Goal: Transaction & Acquisition: Purchase product/service

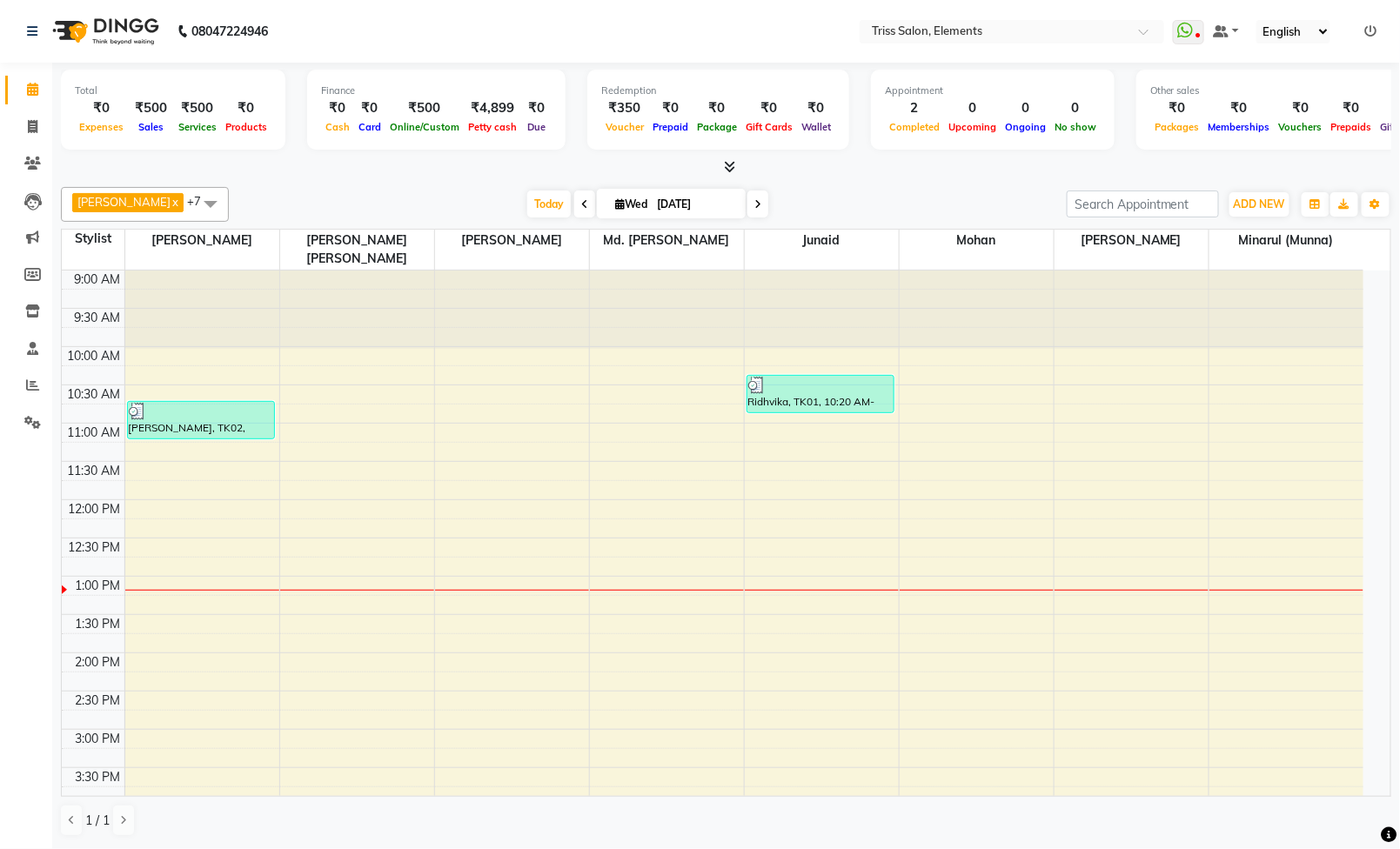
scroll to position [1, 0]
click at [23, 130] on span at bounding box center [32, 127] width 30 height 20
select select "service"
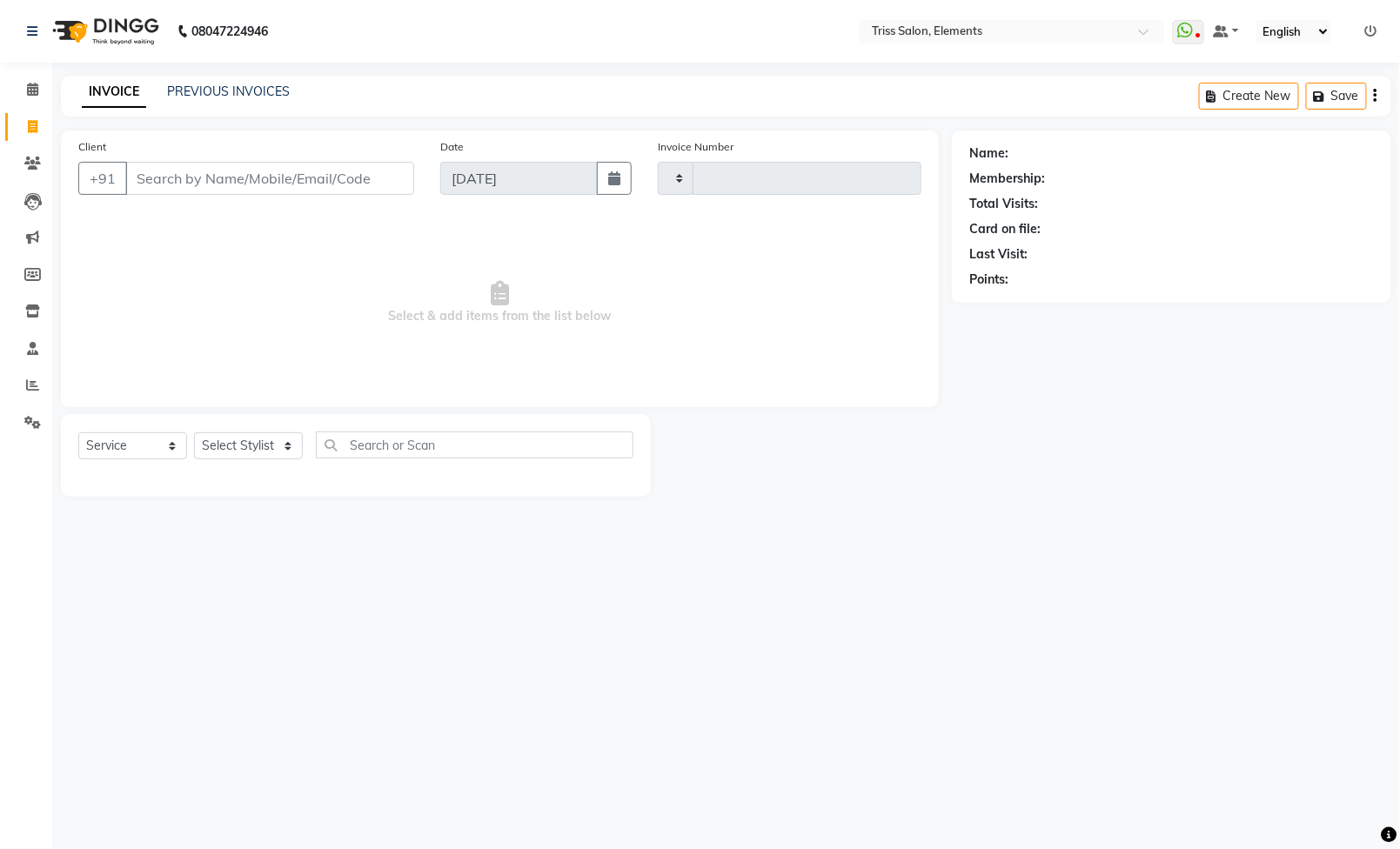
type input "2081"
select select "4303"
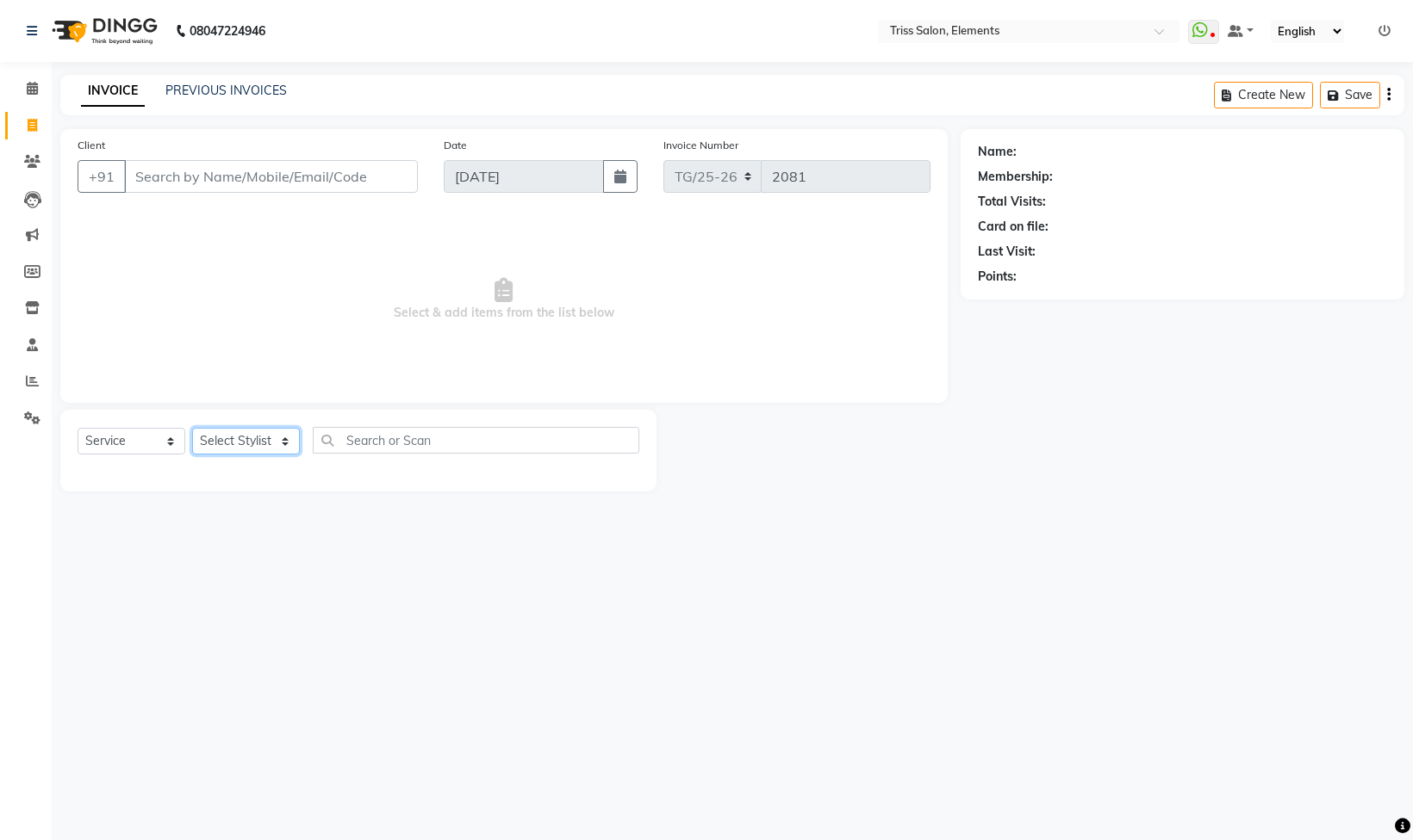
click at [258, 446] on select "Select Stylist" at bounding box center [246, 442] width 108 height 27
select select "87443"
click at [192, 430] on select "Select Stylist [PERSON_NAME] Md. [PERSON_NAME] ([PERSON_NAME]) [PERSON_NAME] [P…" at bounding box center [255, 442] width 126 height 27
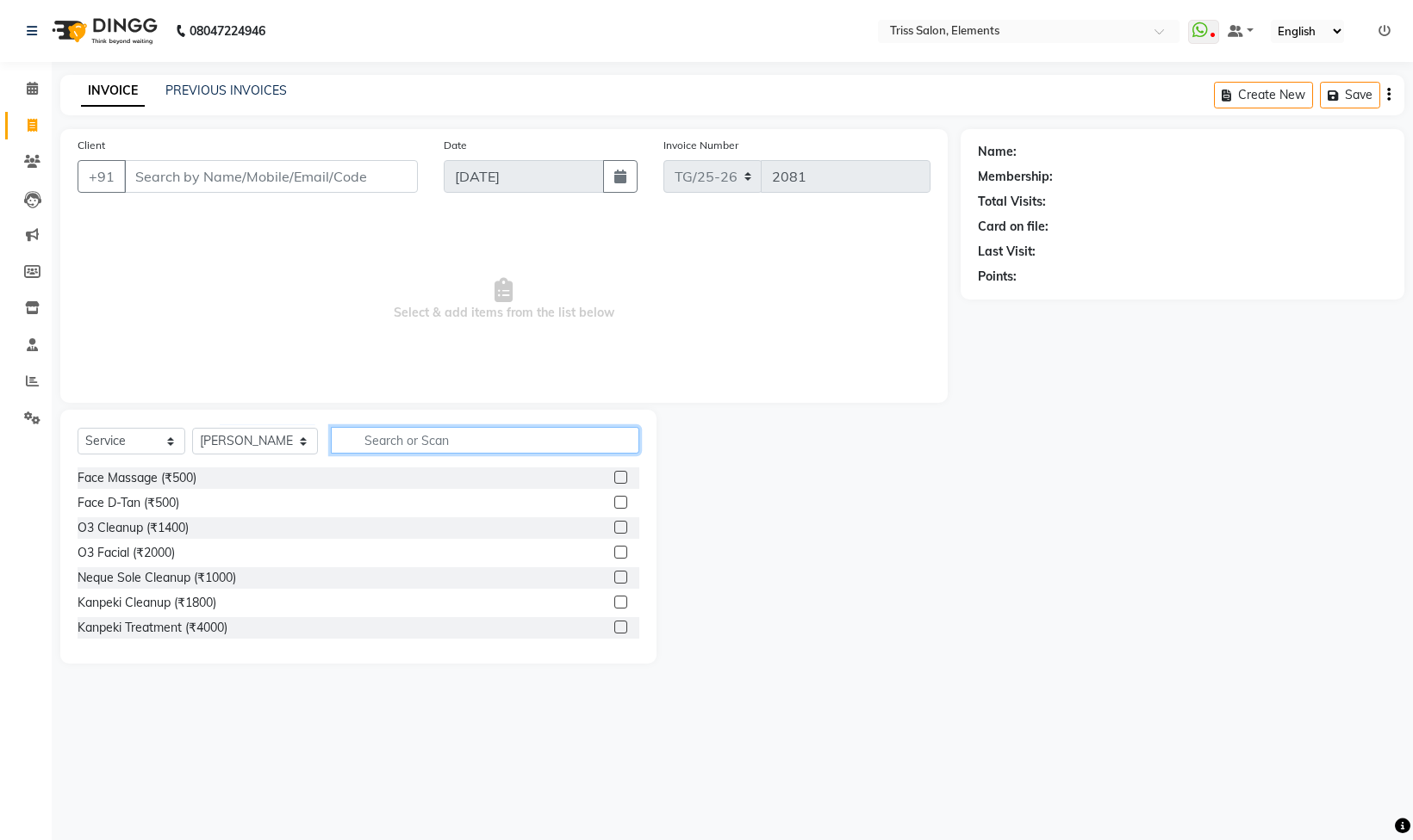
click at [421, 444] on input "text" at bounding box center [484, 441] width 308 height 27
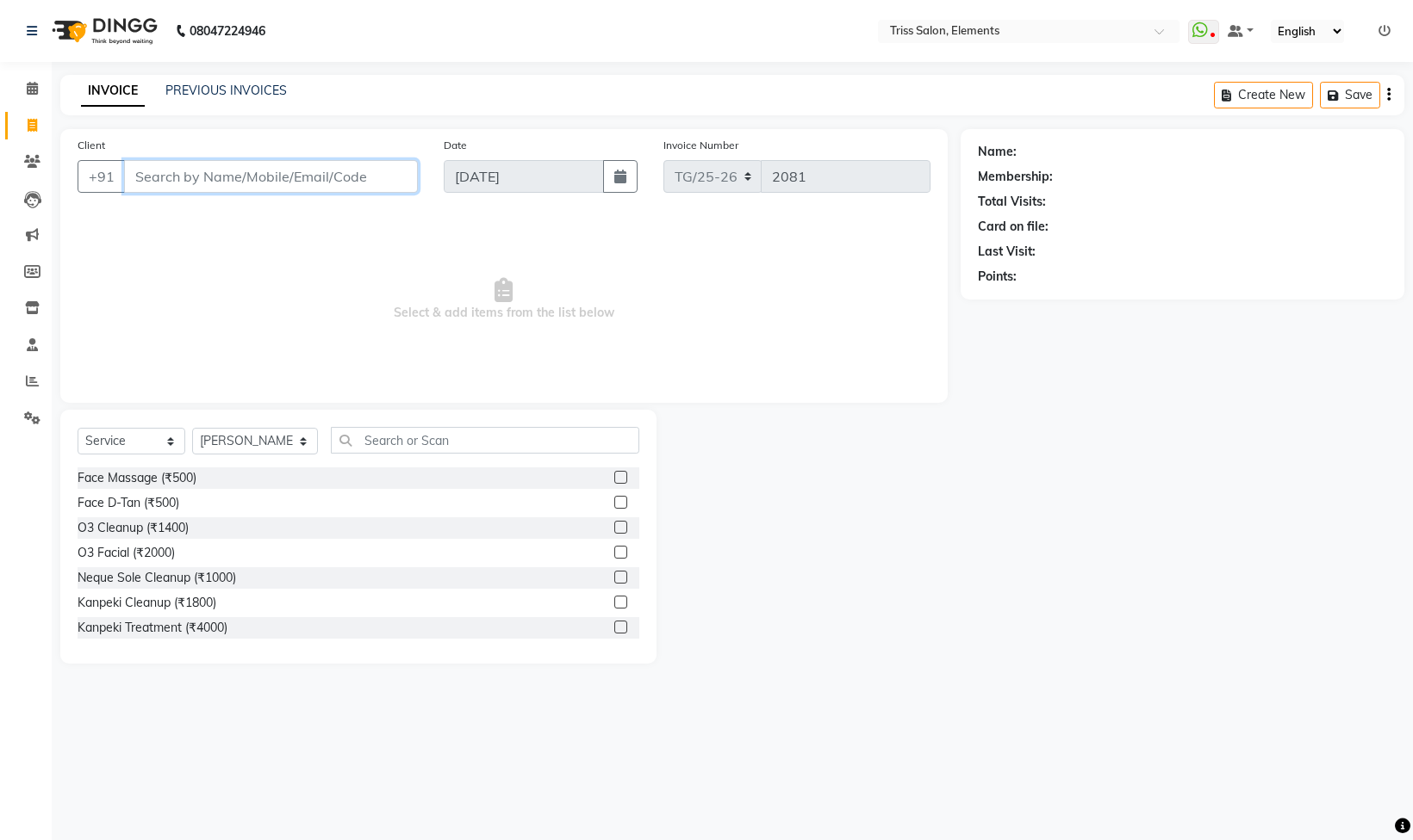
click at [327, 180] on input "Client" at bounding box center [271, 177] width 294 height 33
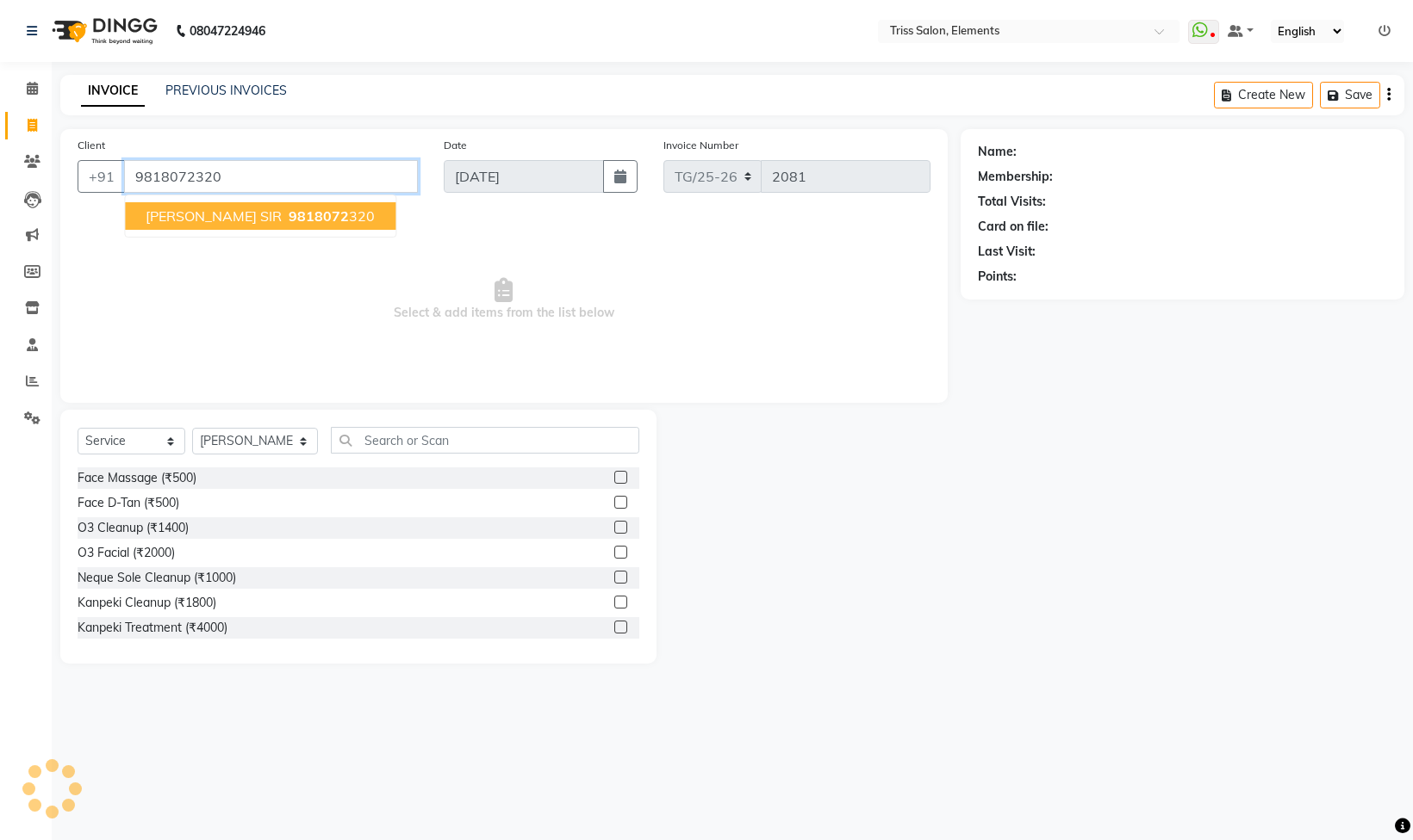
type input "9818072320"
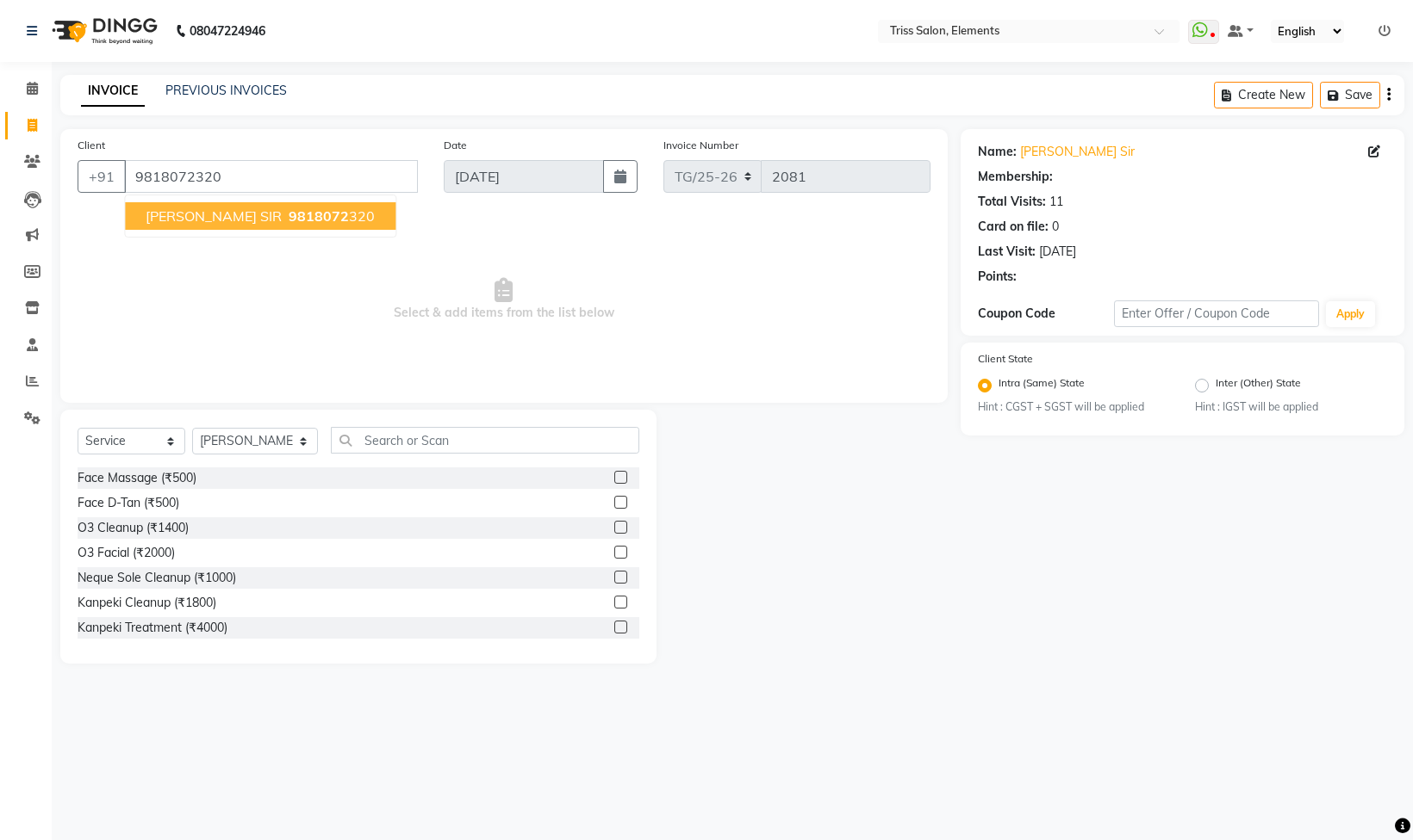
click at [229, 218] on span "[PERSON_NAME] SIR" at bounding box center [214, 216] width 136 height 17
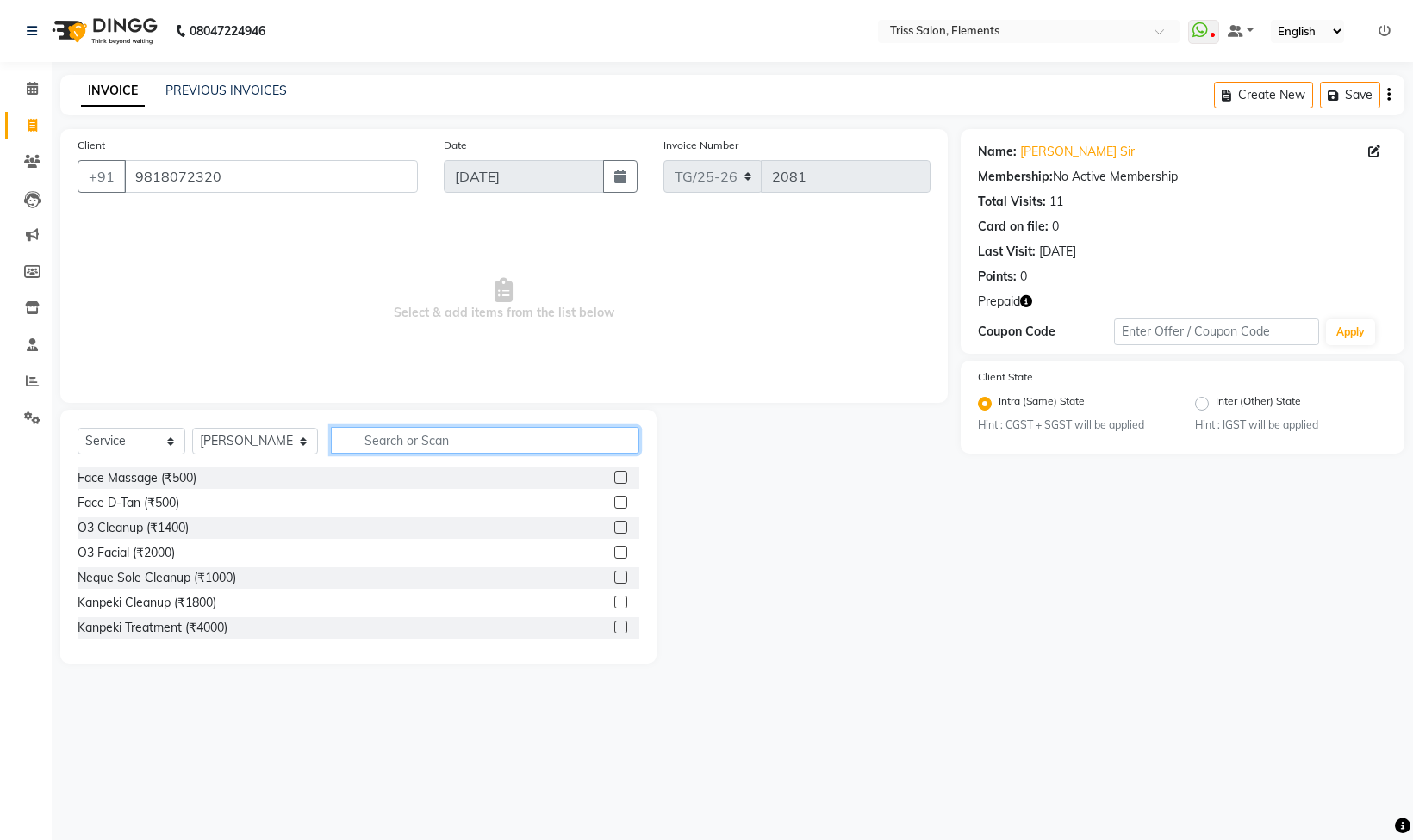
click at [518, 443] on input "text" at bounding box center [484, 441] width 308 height 27
type input "th"
click at [614, 581] on label at bounding box center [620, 577] width 12 height 12
click at [614, 581] on input "checkbox" at bounding box center [620, 578] width 12 height 12
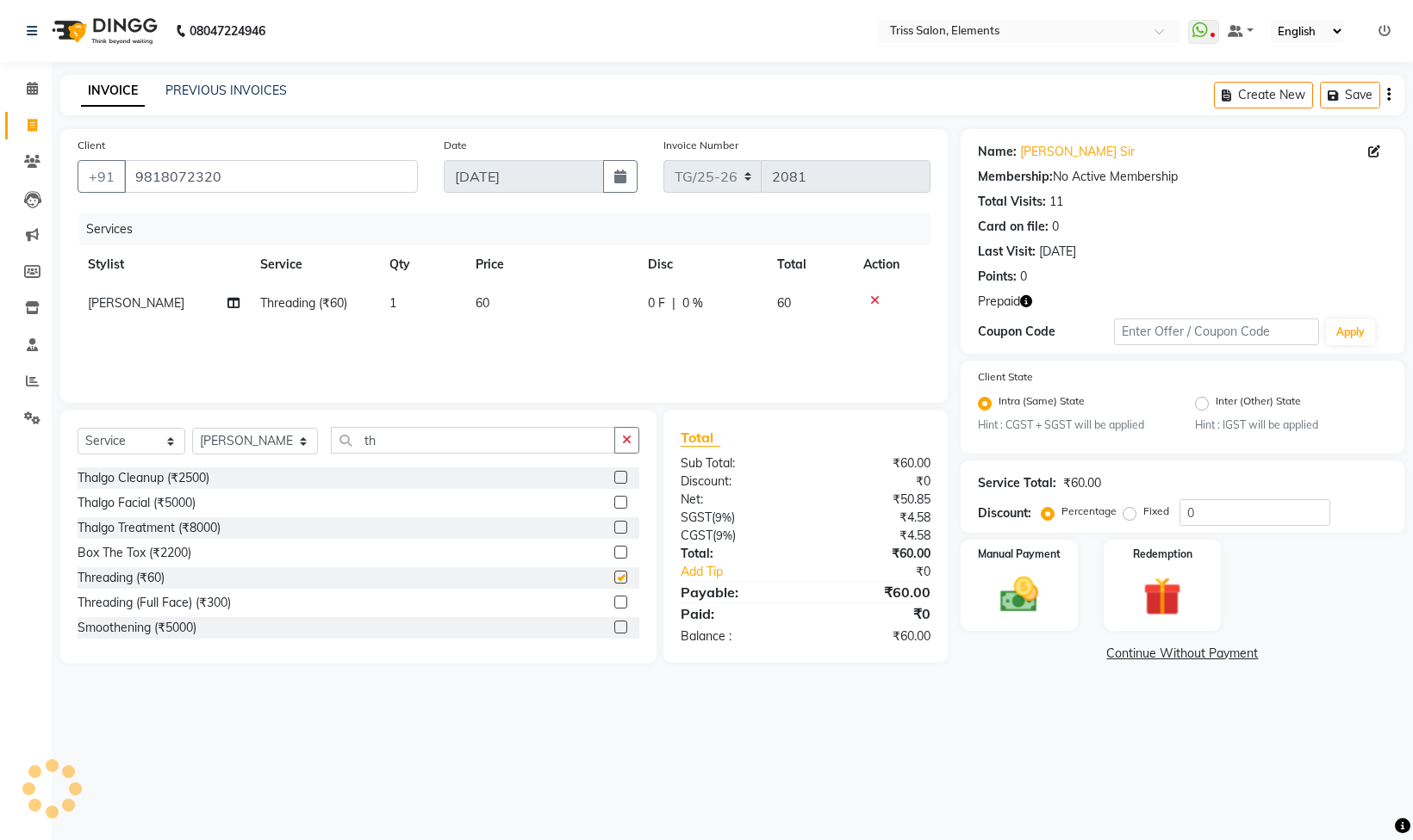
checkbox input "false"
click at [1152, 602] on img at bounding box center [1162, 596] width 64 height 49
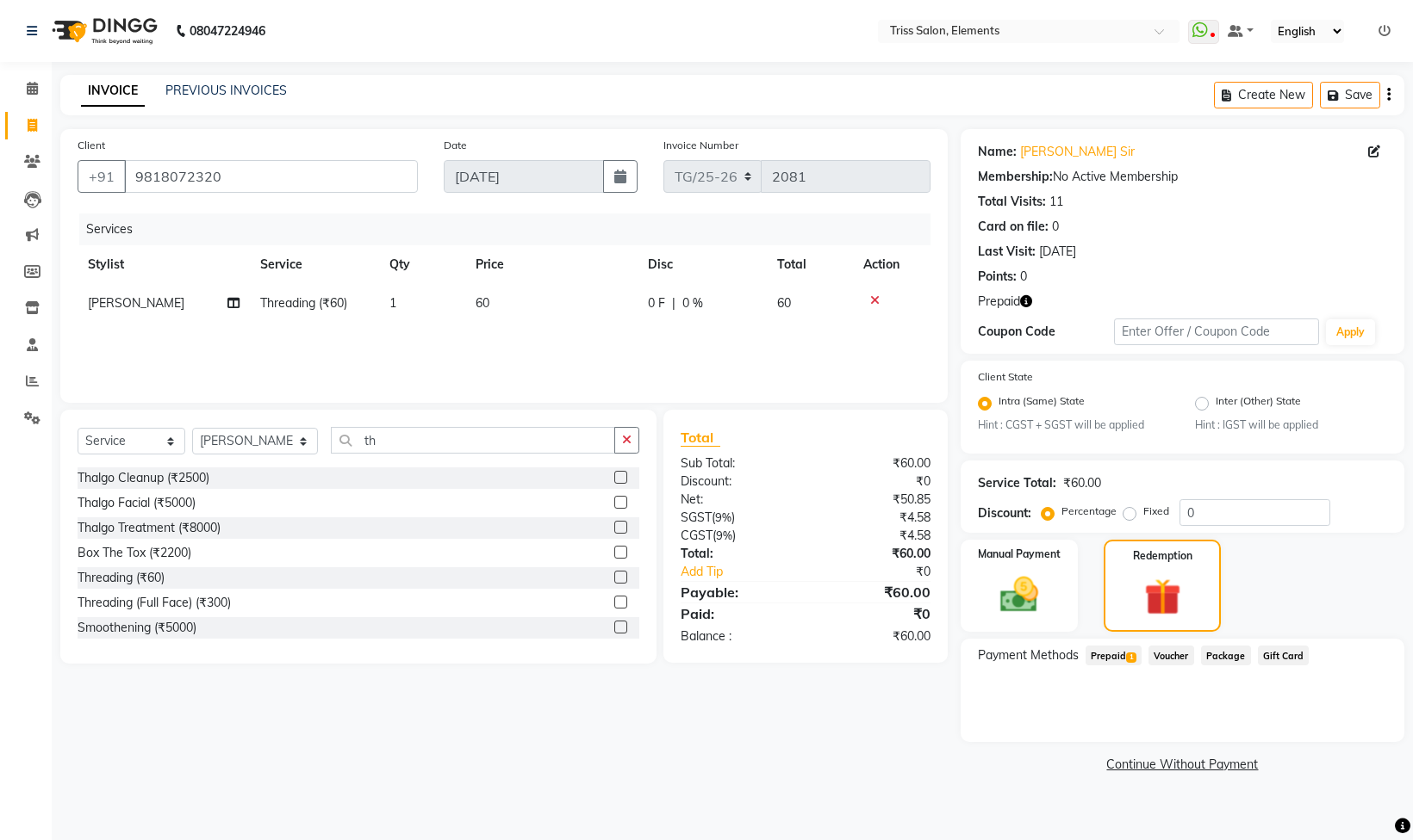
click at [1209, 657] on span "Package" at bounding box center [1226, 656] width 50 height 20
click at [1180, 660] on span "Voucher" at bounding box center [1171, 656] width 46 height 20
click at [1122, 663] on span "Prepaid 1" at bounding box center [1113, 656] width 56 height 20
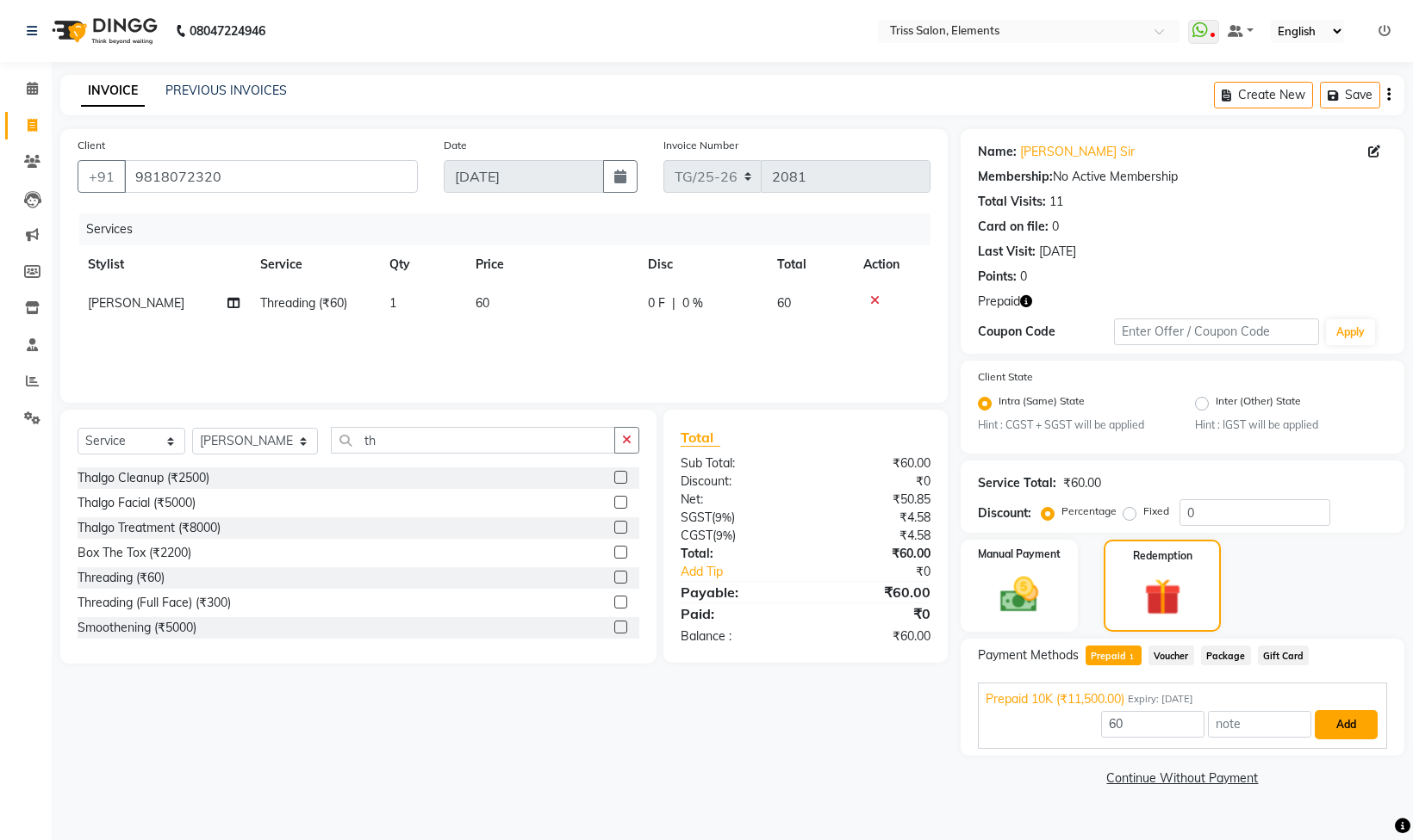
click at [1344, 739] on button "Add" at bounding box center [1345, 725] width 62 height 29
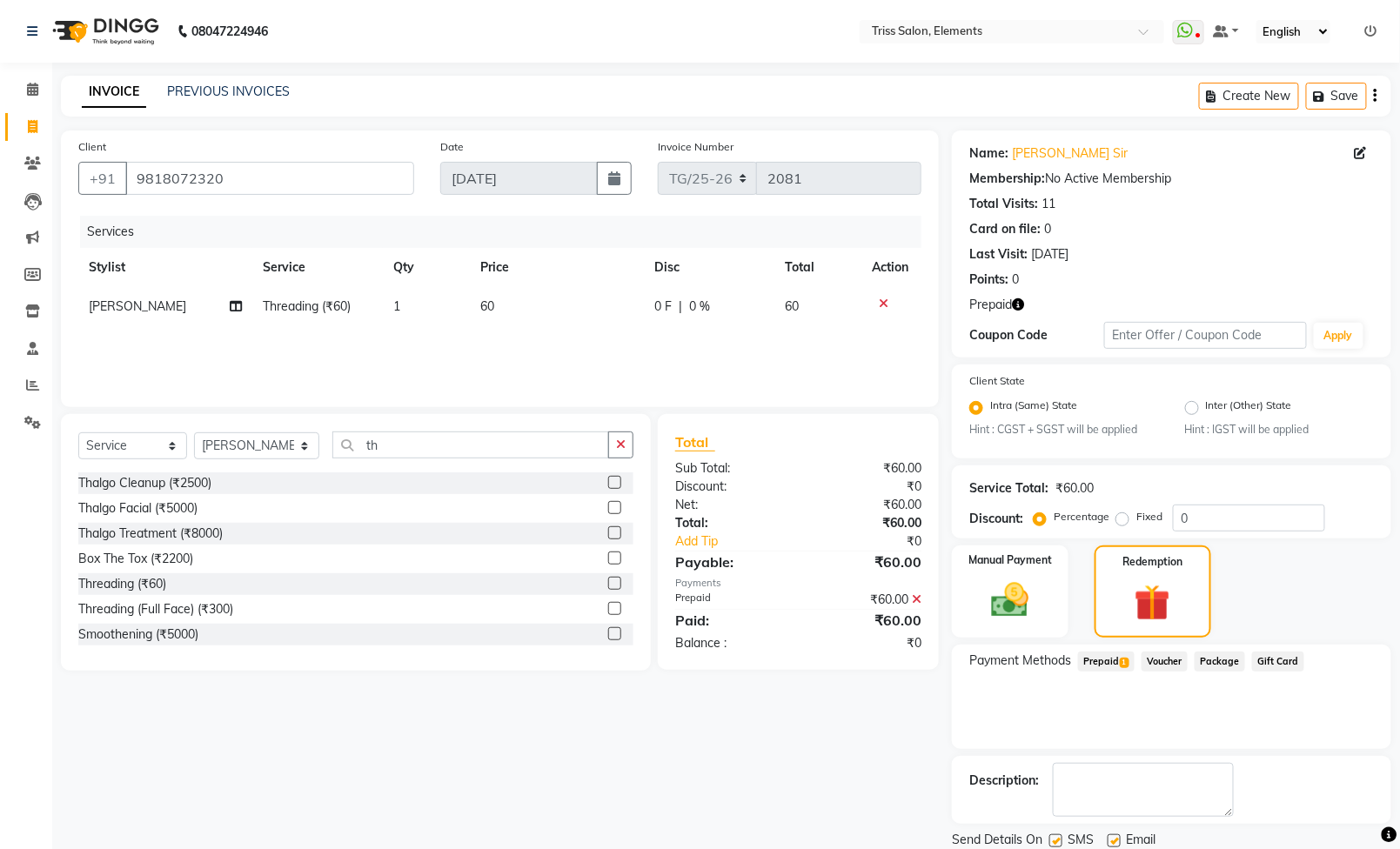
scroll to position [65, 0]
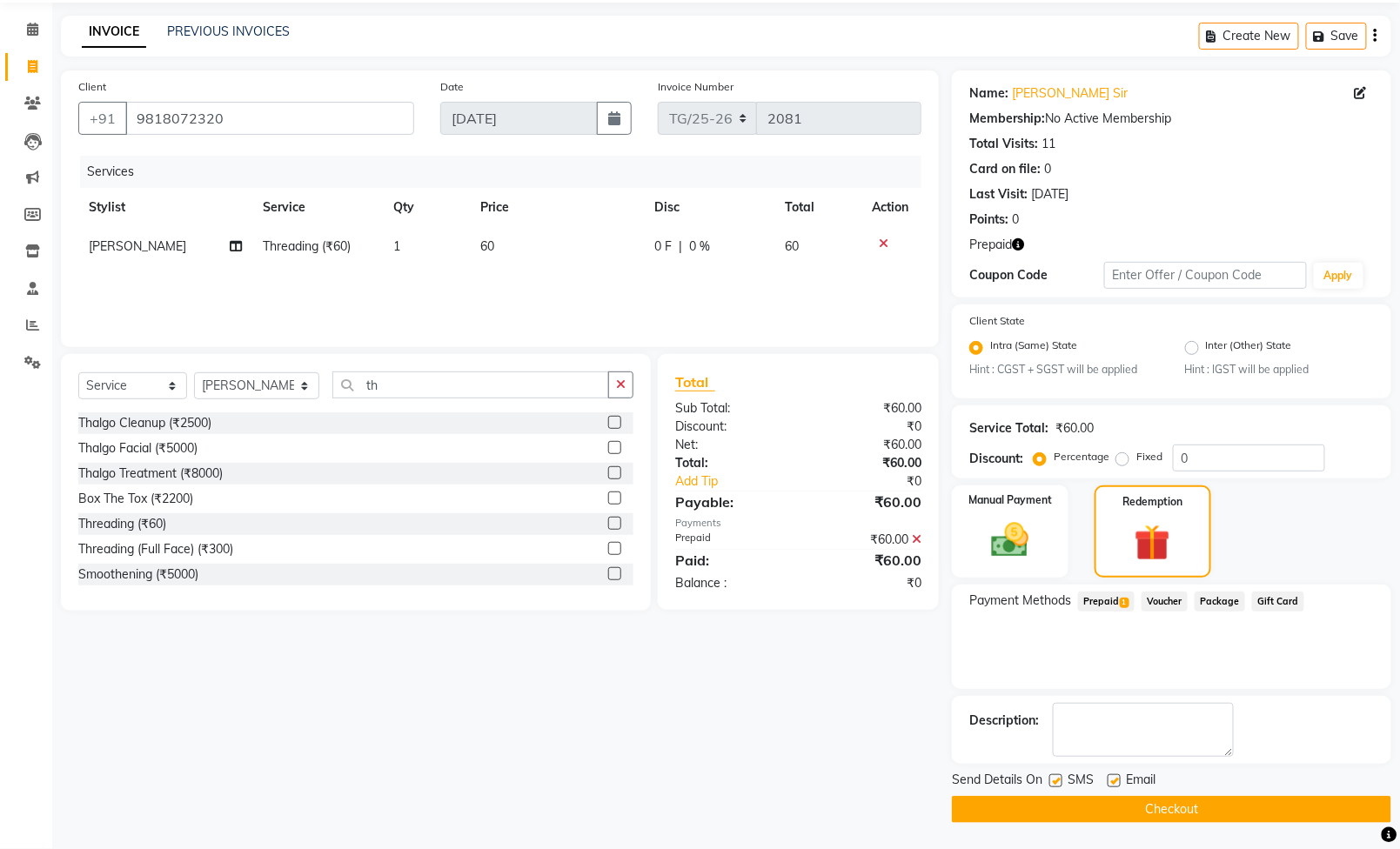
click at [1092, 601] on span "Prepaid 1" at bounding box center [1106, 602] width 56 height 20
click at [1227, 809] on button "Checkout" at bounding box center [1171, 810] width 440 height 27
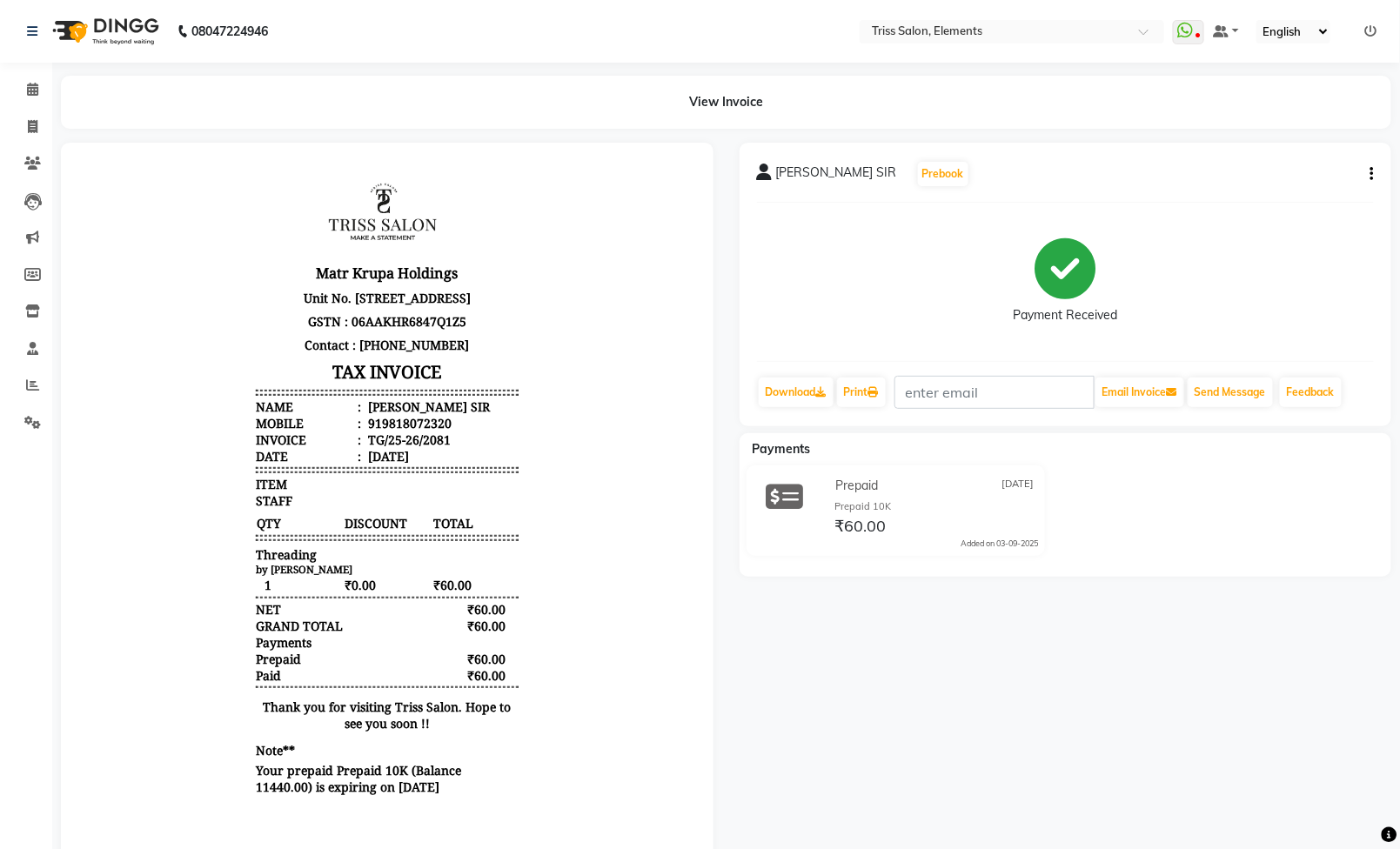
click at [1091, 640] on div "[PERSON_NAME] SIR Prebook Payment Received Download Print Email Invoice Send Me…" at bounding box center [1065, 506] width 678 height 727
click at [38, 128] on span at bounding box center [32, 127] width 30 height 20
select select "service"
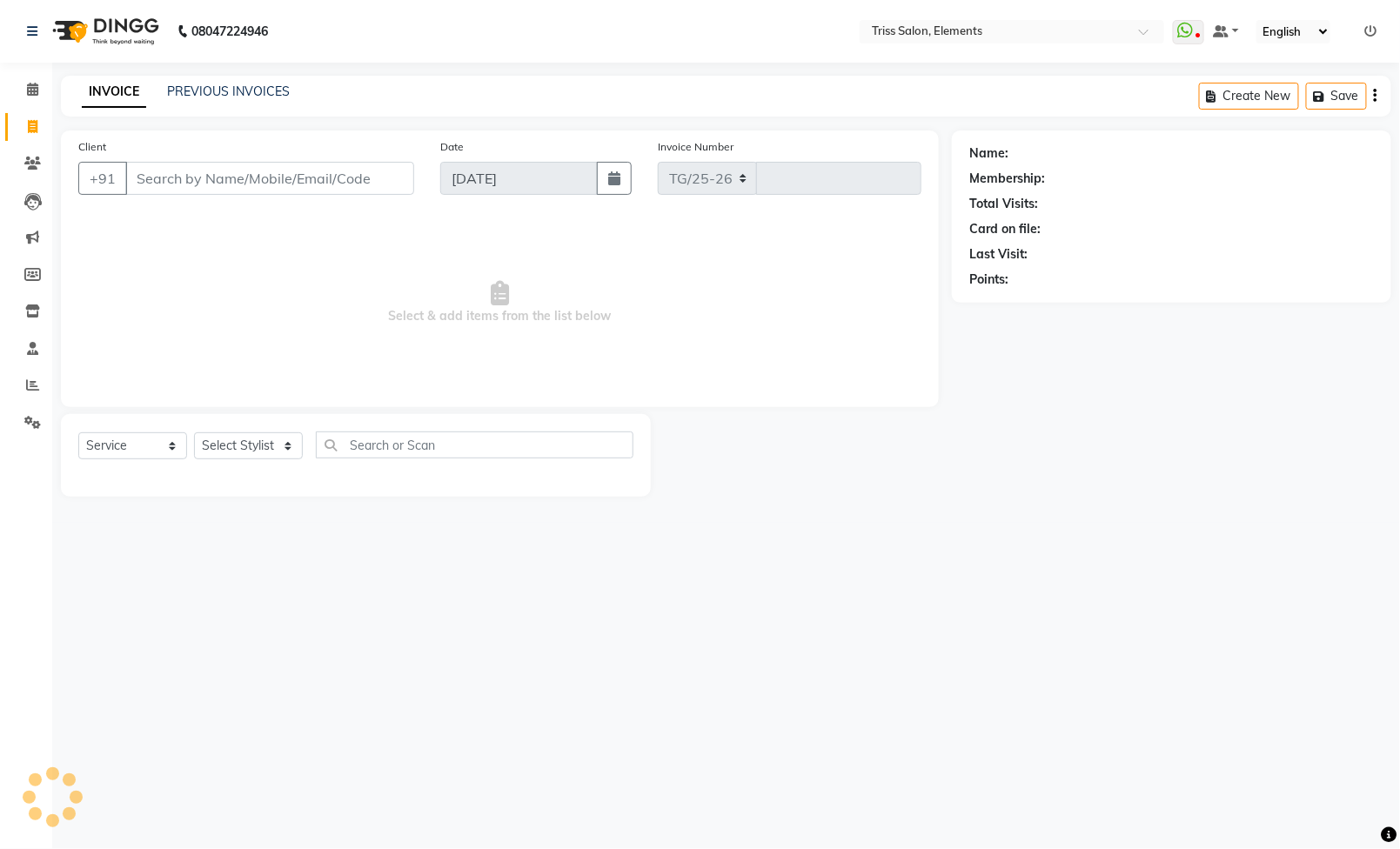
select select "4303"
type input "2082"
